Goal: Task Accomplishment & Management: Manage account settings

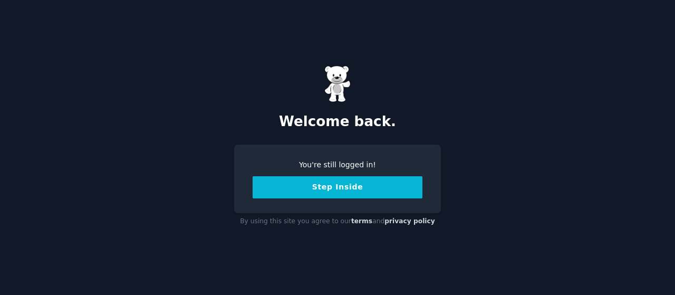
click at [363, 185] on button "Step Inside" at bounding box center [338, 187] width 170 height 22
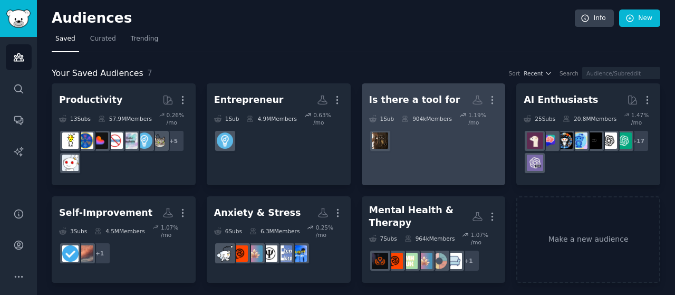
click at [404, 95] on div "Is there a tool for" at bounding box center [414, 99] width 91 height 13
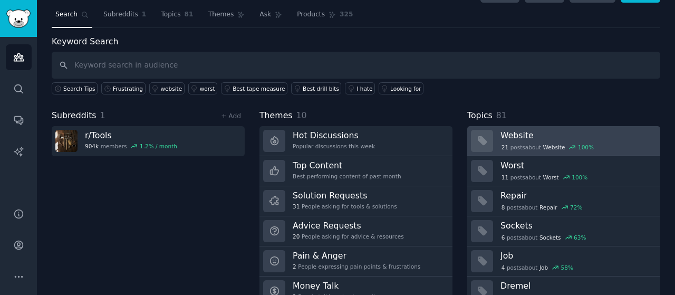
scroll to position [66, 0]
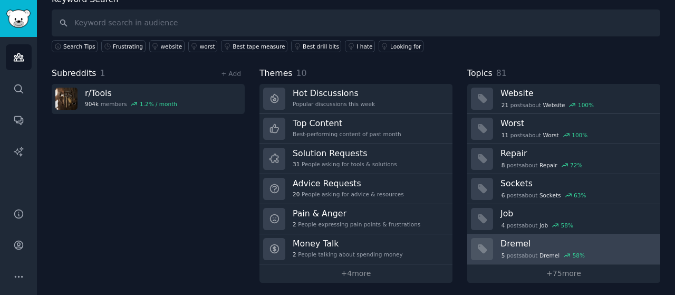
click at [519, 245] on h3 "Dremel" at bounding box center [576, 243] width 152 height 11
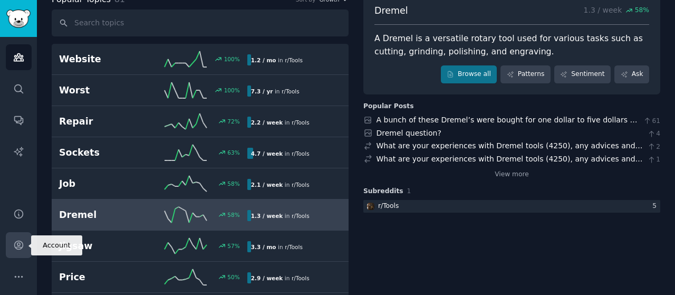
click at [12, 245] on link "Account" at bounding box center [19, 245] width 26 height 26
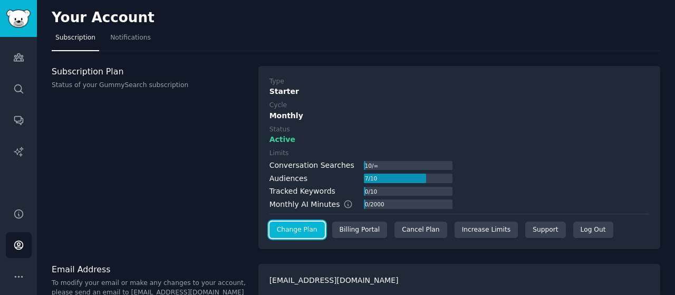
click at [300, 228] on link "Change Plan" at bounding box center [296, 229] width 55 height 17
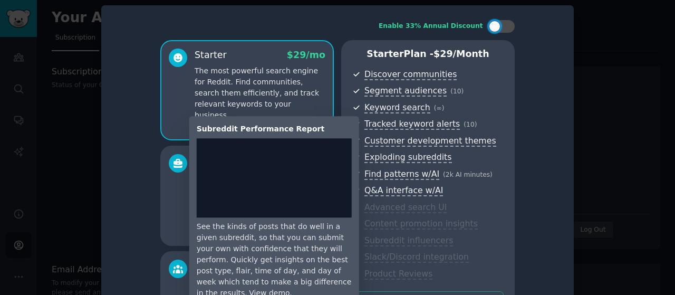
scroll to position [2, 0]
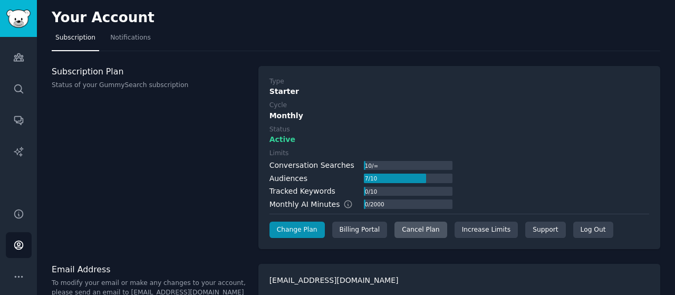
click at [417, 224] on div "Cancel Plan" at bounding box center [420, 229] width 52 height 17
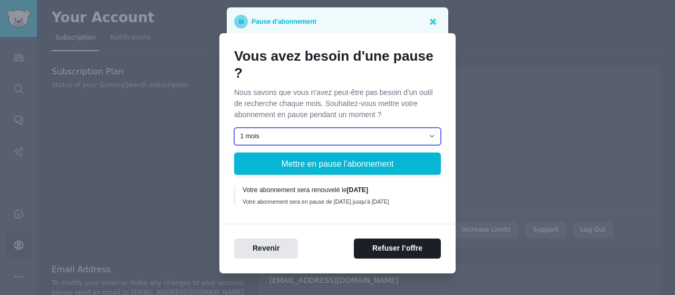
click at [331, 133] on select "1 mois 2 mois 3 mois Choisissez une date personnalisée pour la reprise" at bounding box center [337, 137] width 207 height 18
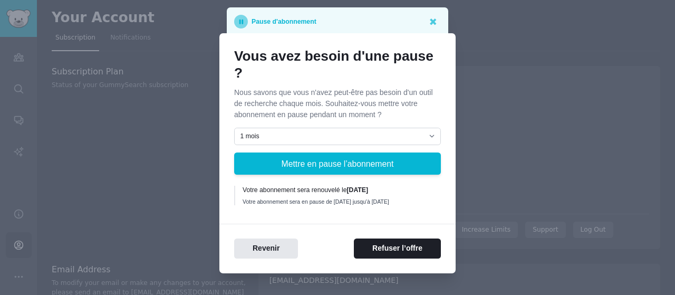
click at [336, 98] on p "Nous savons que vous n'avez peut-être pas besoin d'un outil de recherche chaque…" at bounding box center [337, 103] width 207 height 33
click at [368, 250] on button "Refuser l’offre" at bounding box center [397, 248] width 87 height 21
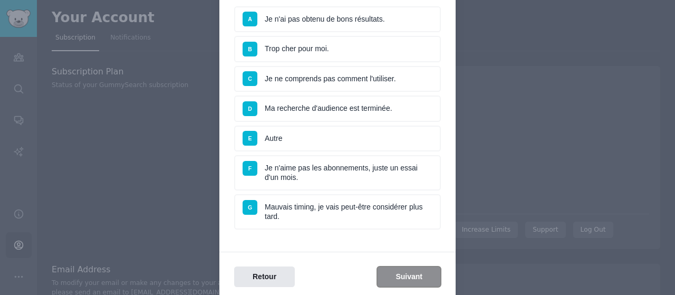
scroll to position [107, 0]
click at [348, 213] on li "G Mauvais timing, je vais peut-être considérer plus tard." at bounding box center [337, 211] width 207 height 35
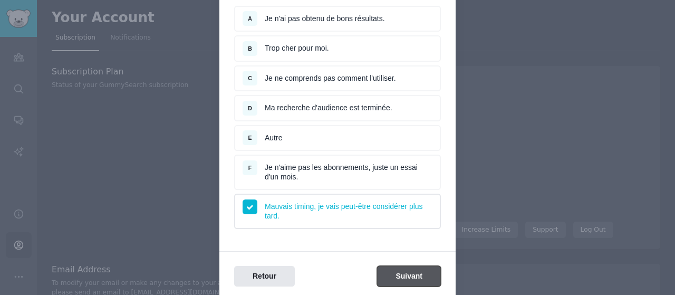
click at [419, 271] on button "Suivant" at bounding box center [409, 276] width 64 height 21
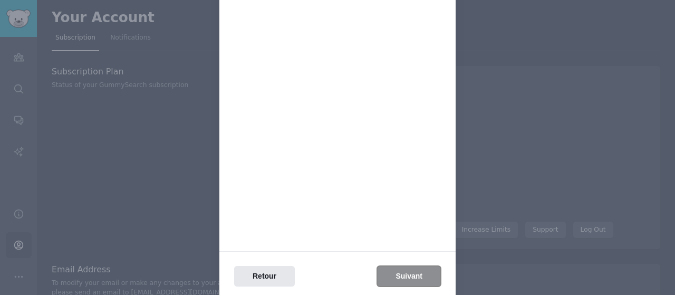
scroll to position [0, 0]
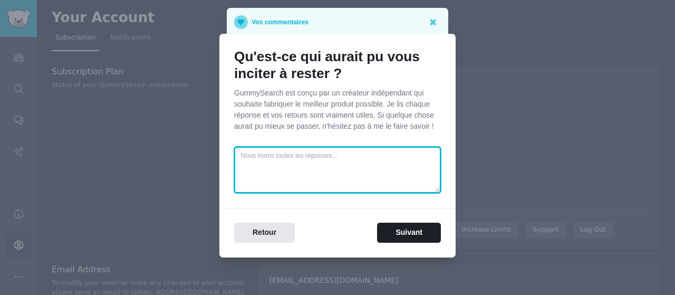
click at [362, 186] on textarea at bounding box center [337, 170] width 207 height 46
type textarea "Je n'utilise pas suffisamment."
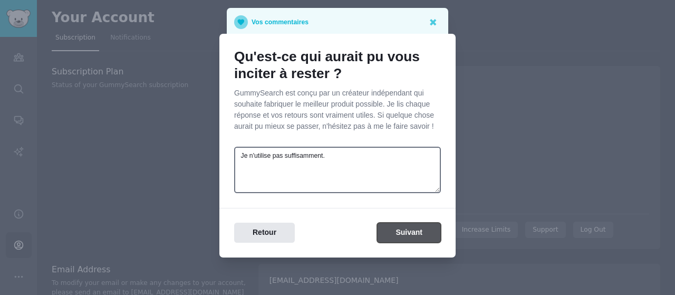
click at [401, 227] on button "Suivant" at bounding box center [409, 233] width 64 height 21
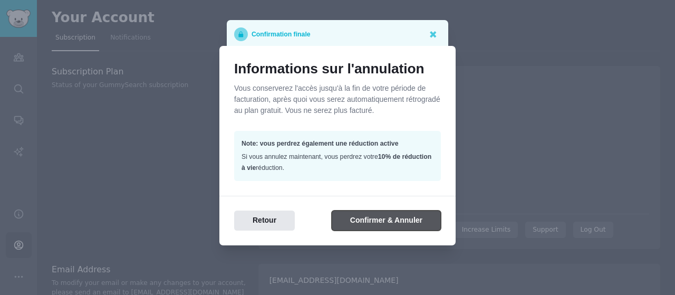
click at [401, 227] on button "Confirmer & Annuler" at bounding box center [386, 220] width 109 height 21
